Goal: Task Accomplishment & Management: Complete application form

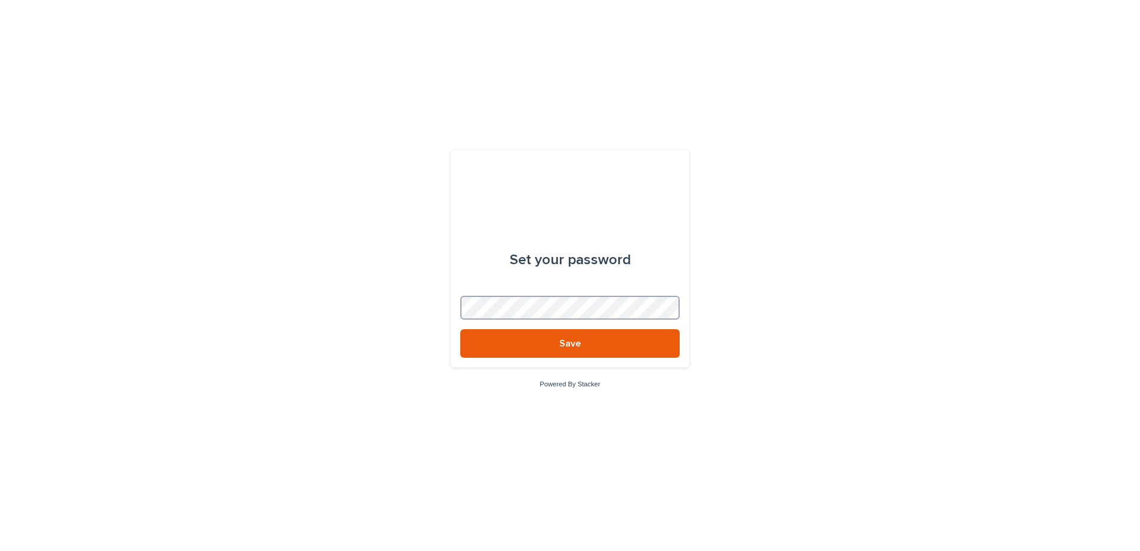
click at [460, 329] on button "Save" at bounding box center [569, 343] width 219 height 29
